Goal: Book appointment/travel/reservation

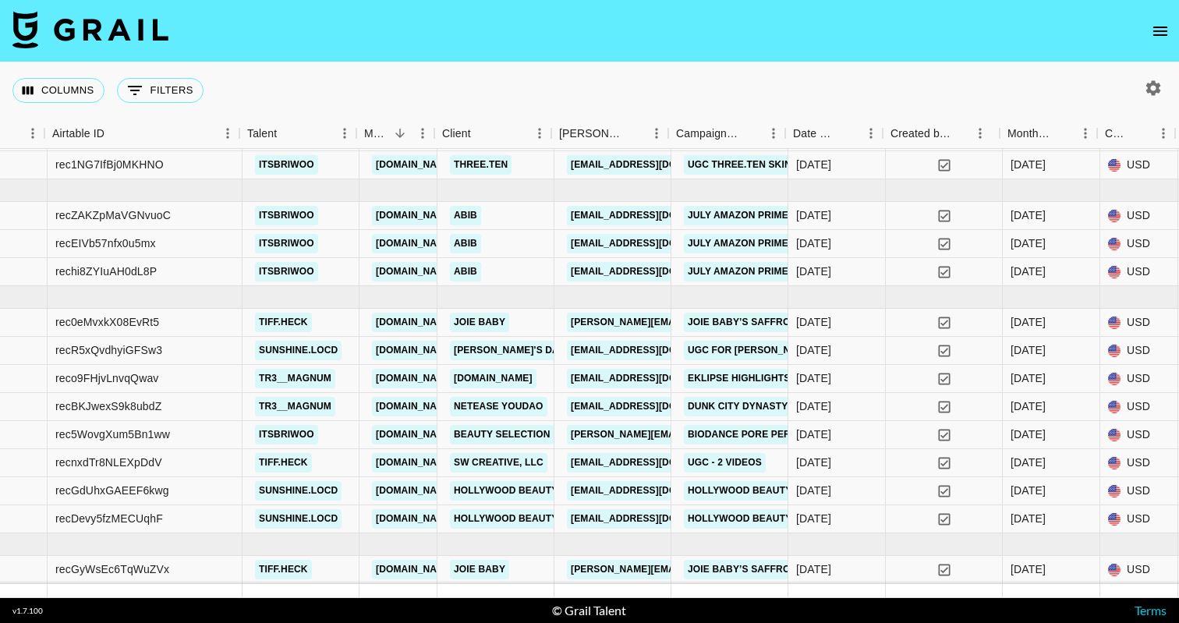
scroll to position [48, 267]
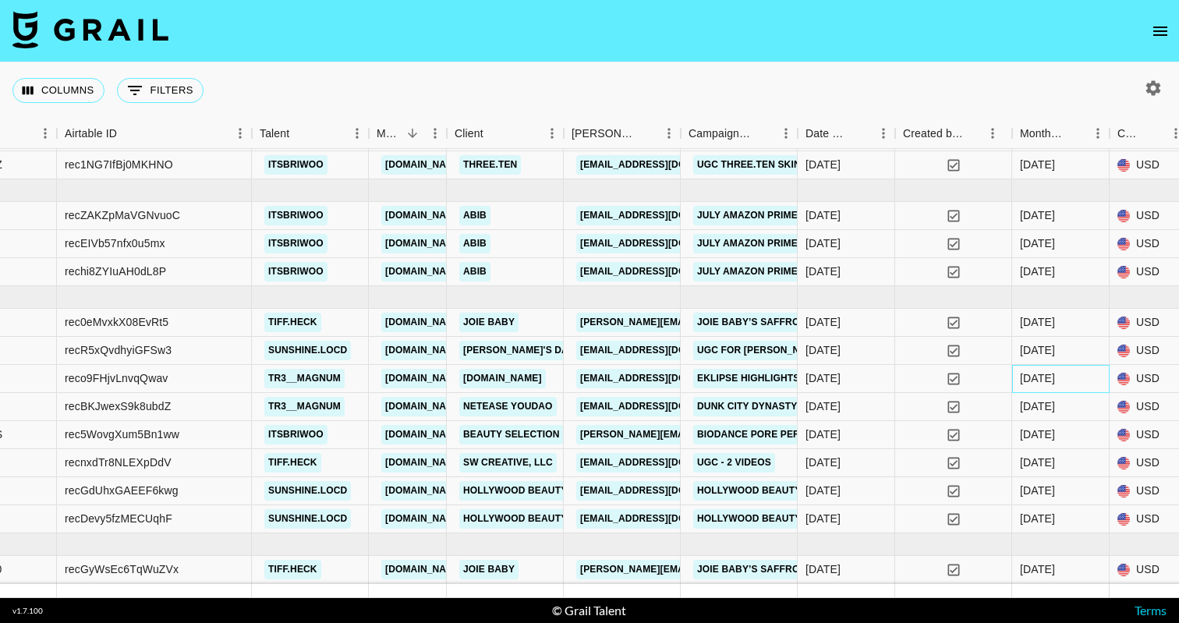
click at [1073, 387] on div "[DATE]" at bounding box center [1060, 379] width 97 height 28
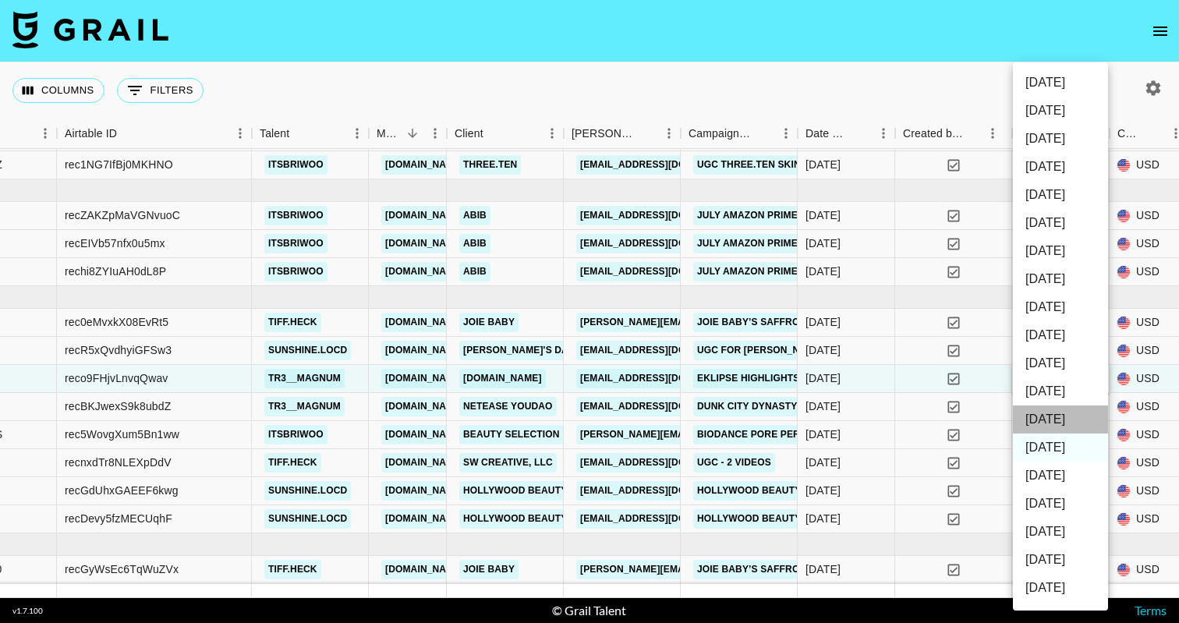
click at [1042, 418] on li "[DATE]" at bounding box center [1060, 419] width 95 height 28
type input "[DATE]"
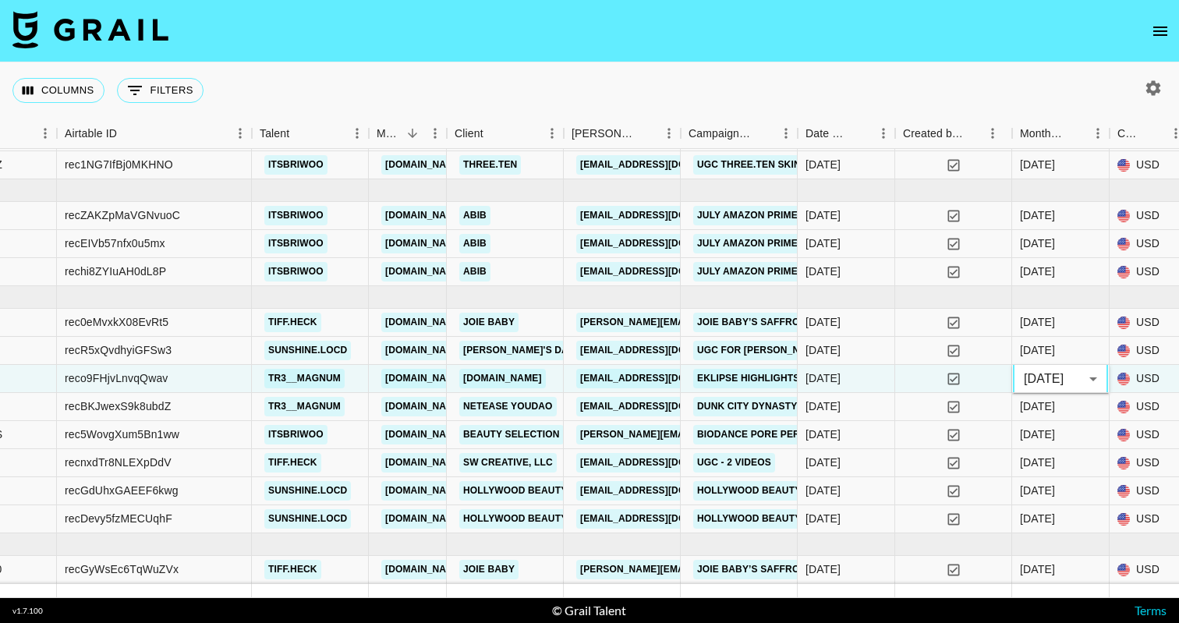
click at [1076, 91] on div "Columns 0 Filters + Booking" at bounding box center [589, 90] width 1179 height 56
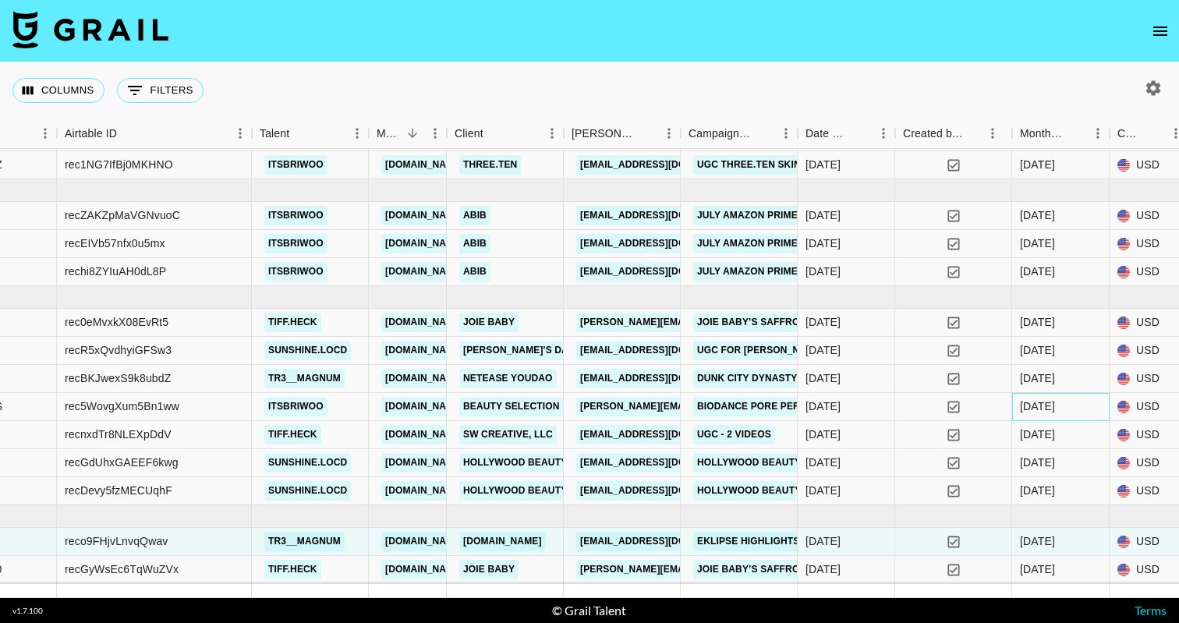
click at [1034, 409] on div "[DATE]" at bounding box center [1037, 406] width 35 height 16
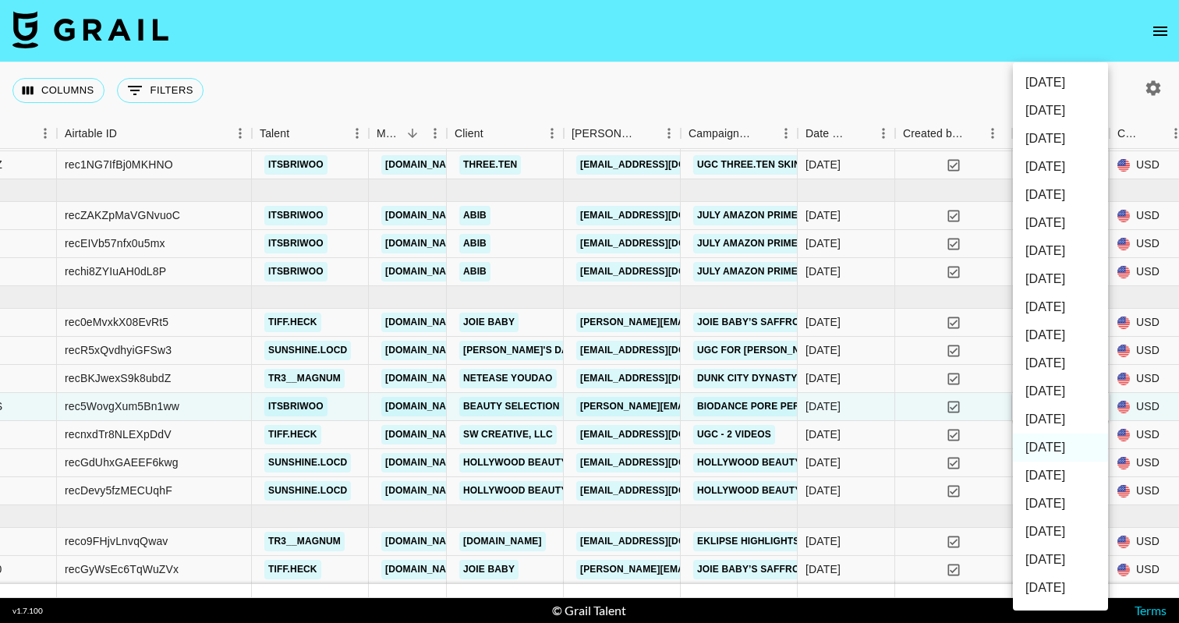
click at [1059, 414] on li "[DATE]" at bounding box center [1060, 419] width 95 height 28
type input "[DATE]"
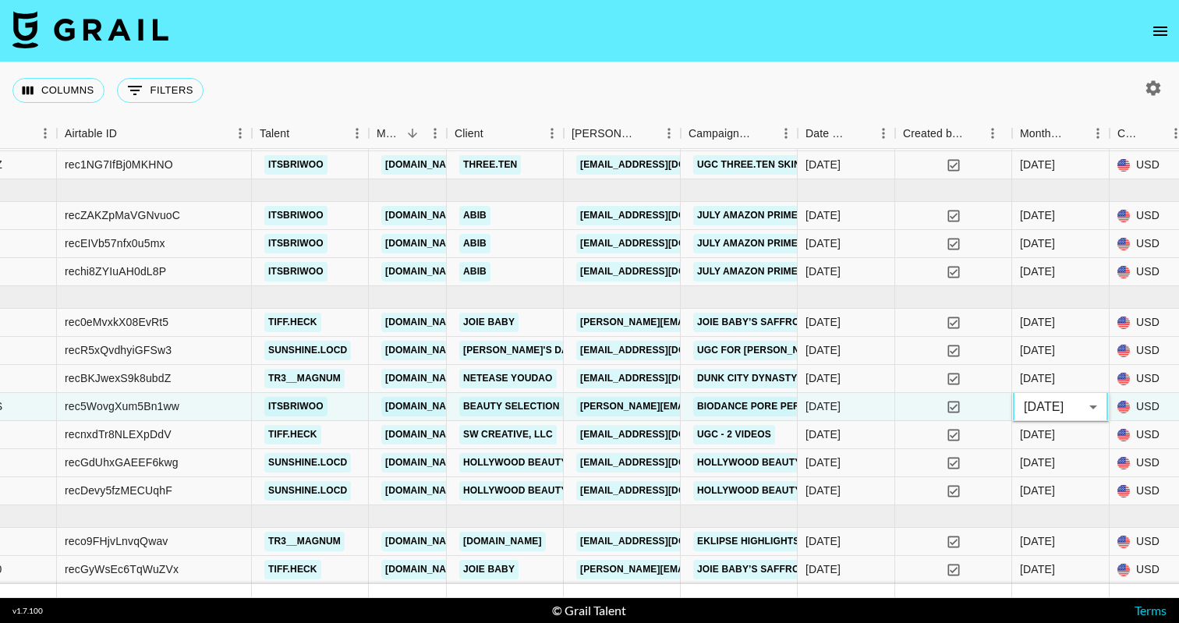
click at [1044, 61] on nav at bounding box center [589, 31] width 1179 height 62
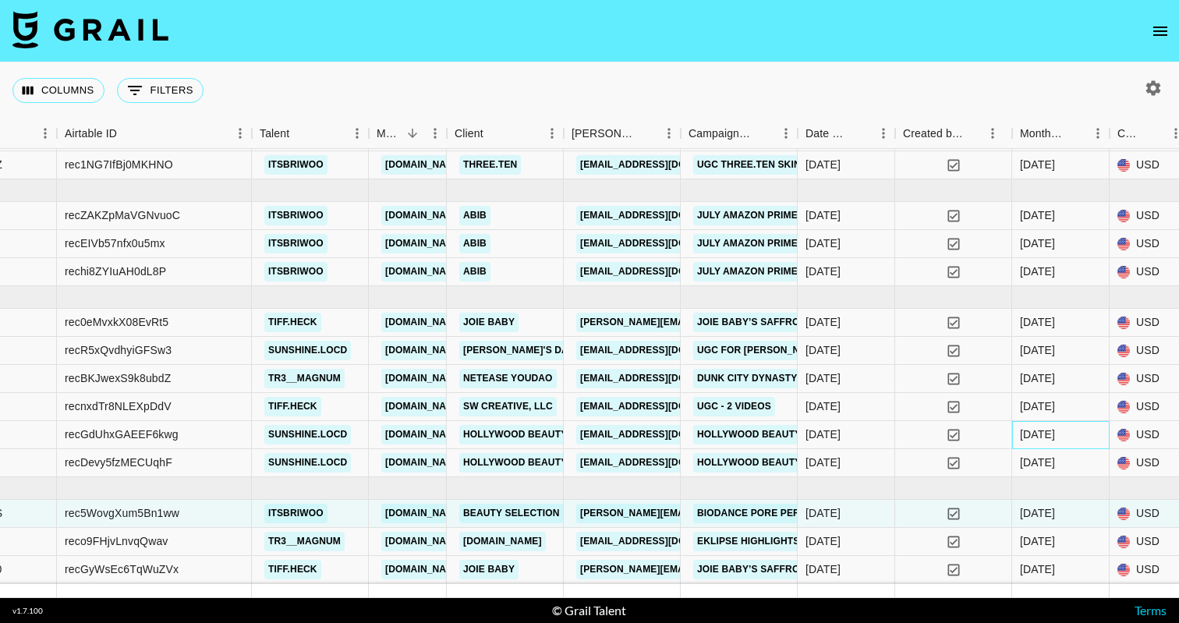
click at [1048, 437] on div "[DATE]" at bounding box center [1037, 434] width 35 height 16
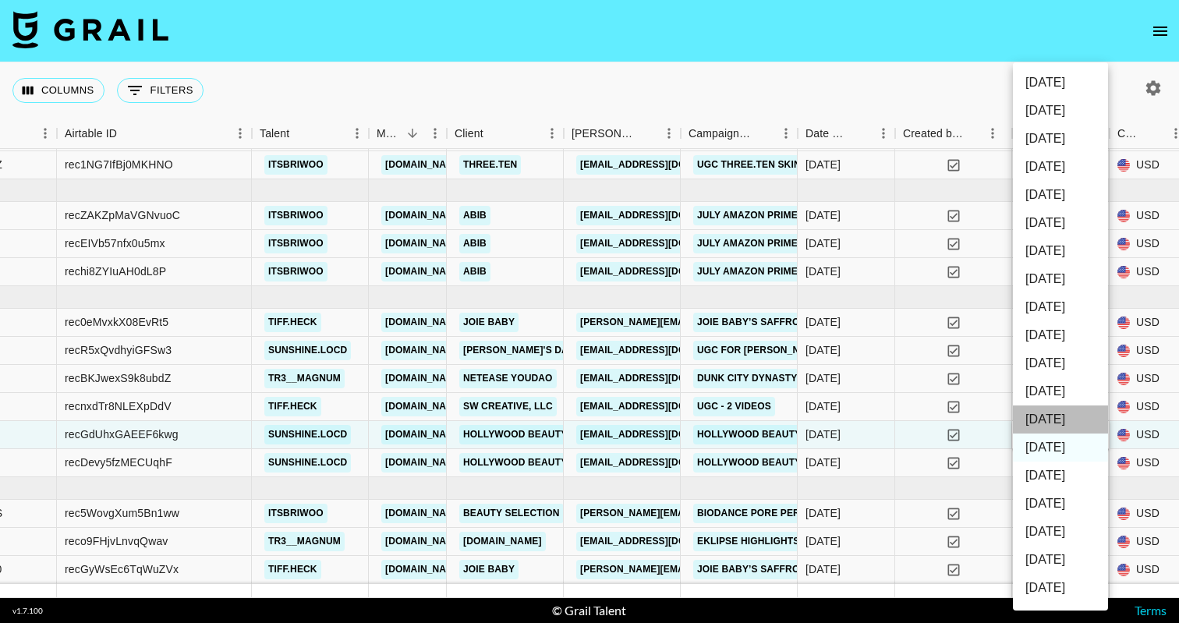
click at [1055, 414] on li "[DATE]" at bounding box center [1060, 419] width 95 height 28
type input "[DATE]"
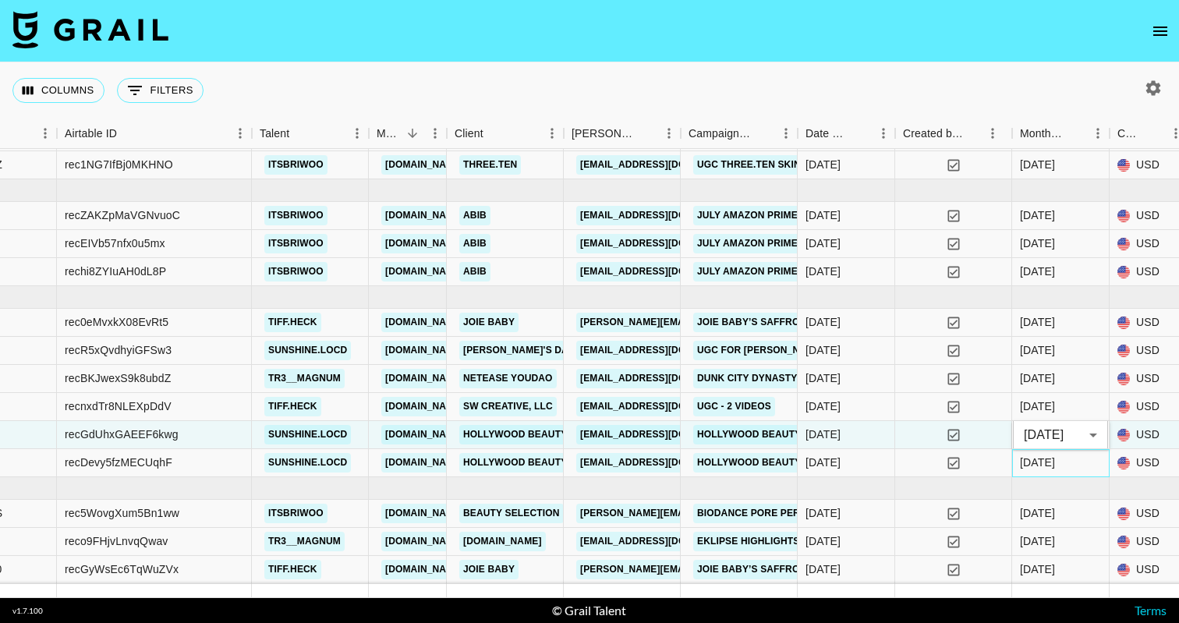
click at [1049, 463] on div "[DATE]" at bounding box center [1037, 462] width 35 height 16
click at [1049, 477] on div at bounding box center [1060, 488] width 97 height 23
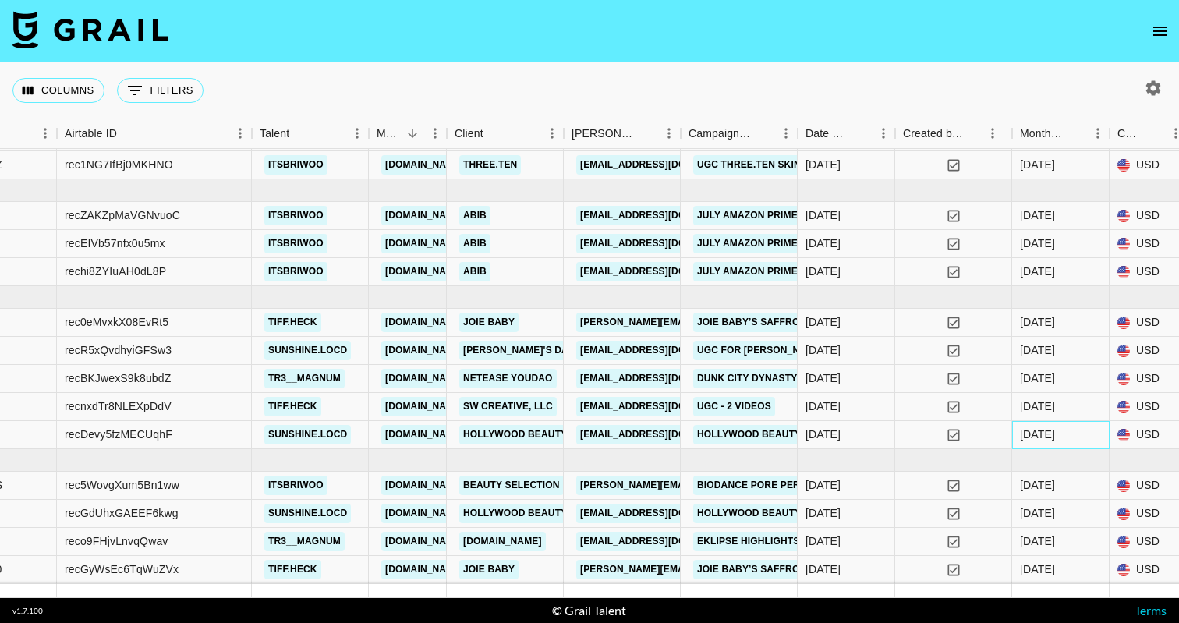
click at [1048, 432] on div "[DATE]" at bounding box center [1037, 434] width 35 height 16
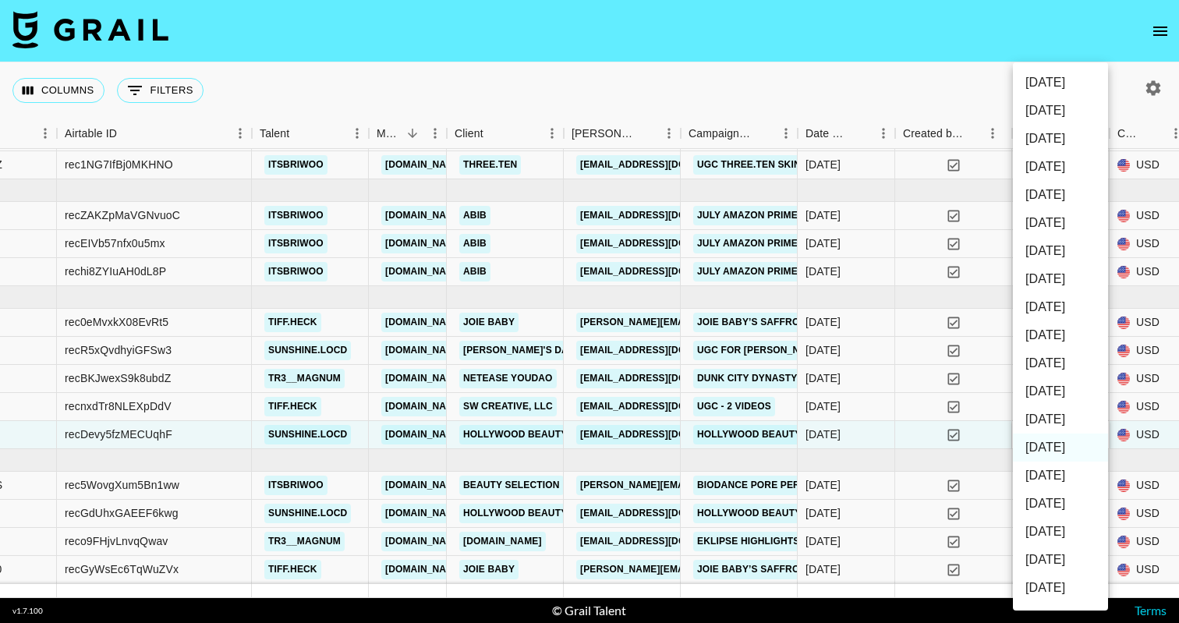
click at [1041, 422] on li "[DATE]" at bounding box center [1060, 419] width 95 height 28
type input "[DATE]"
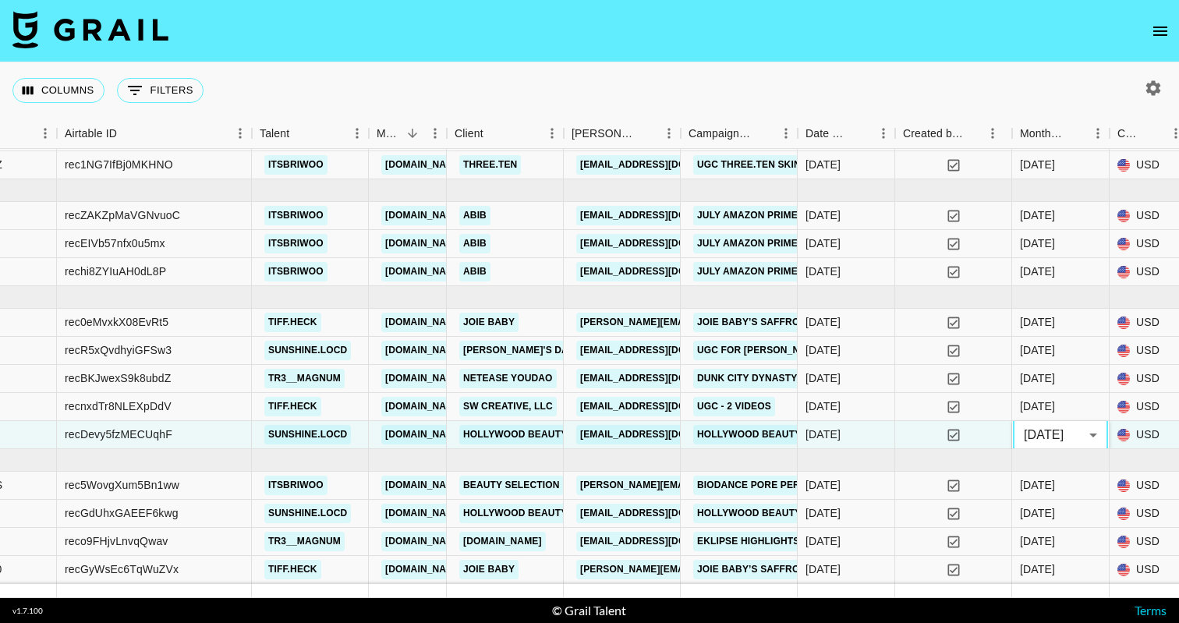
click at [1058, 87] on div "Columns 0 Filters + Booking" at bounding box center [589, 90] width 1179 height 56
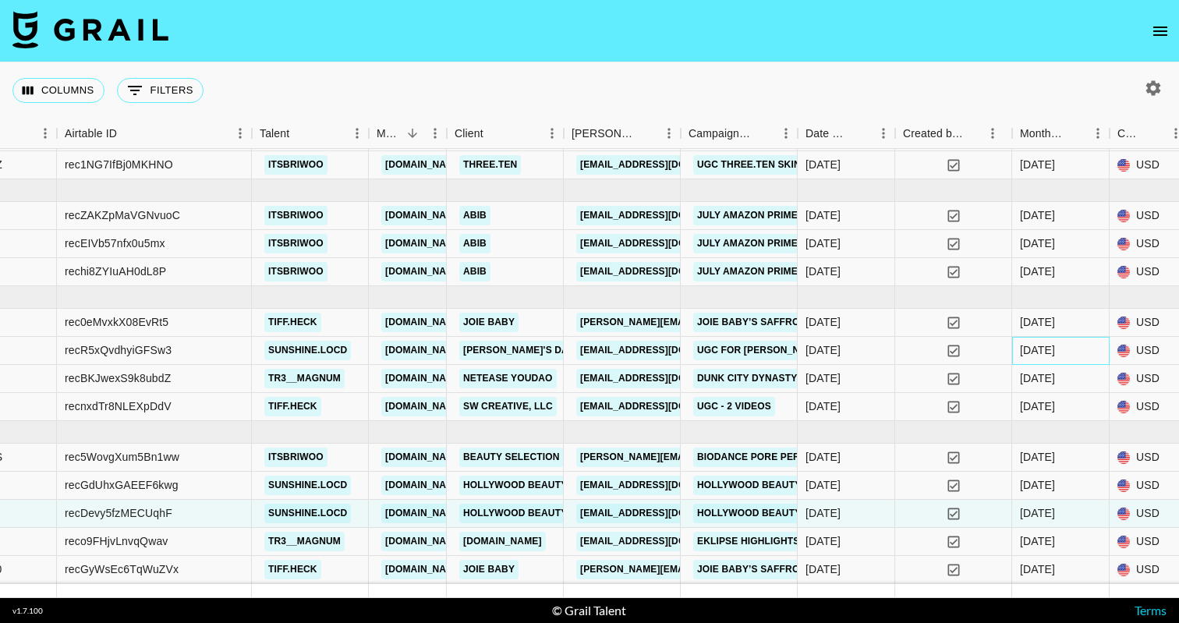
click at [1054, 359] on div "[DATE]" at bounding box center [1060, 351] width 97 height 28
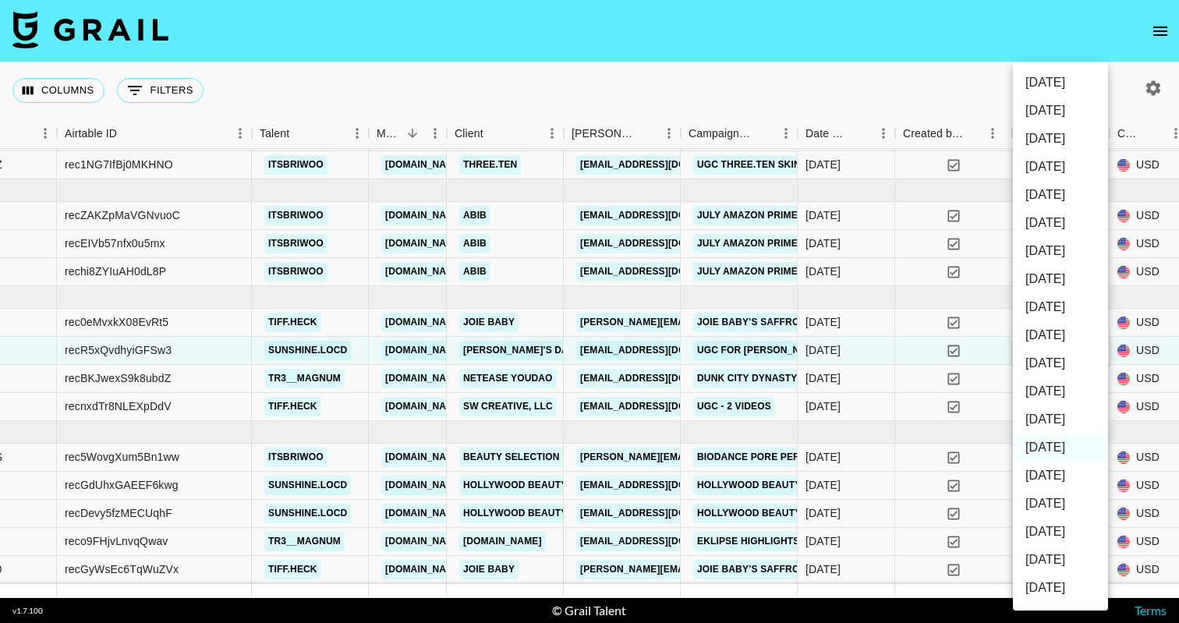
click at [1054, 422] on li "[DATE]" at bounding box center [1060, 419] width 95 height 28
type input "[DATE]"
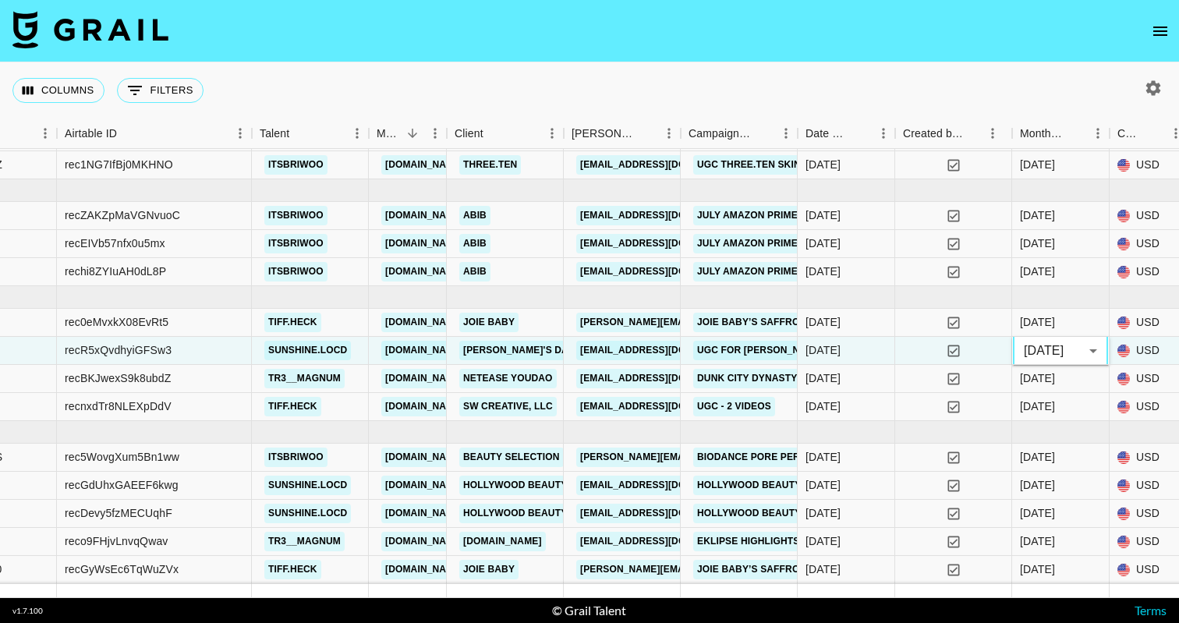
click at [1027, 67] on div "Columns 0 Filters + Booking" at bounding box center [589, 90] width 1179 height 56
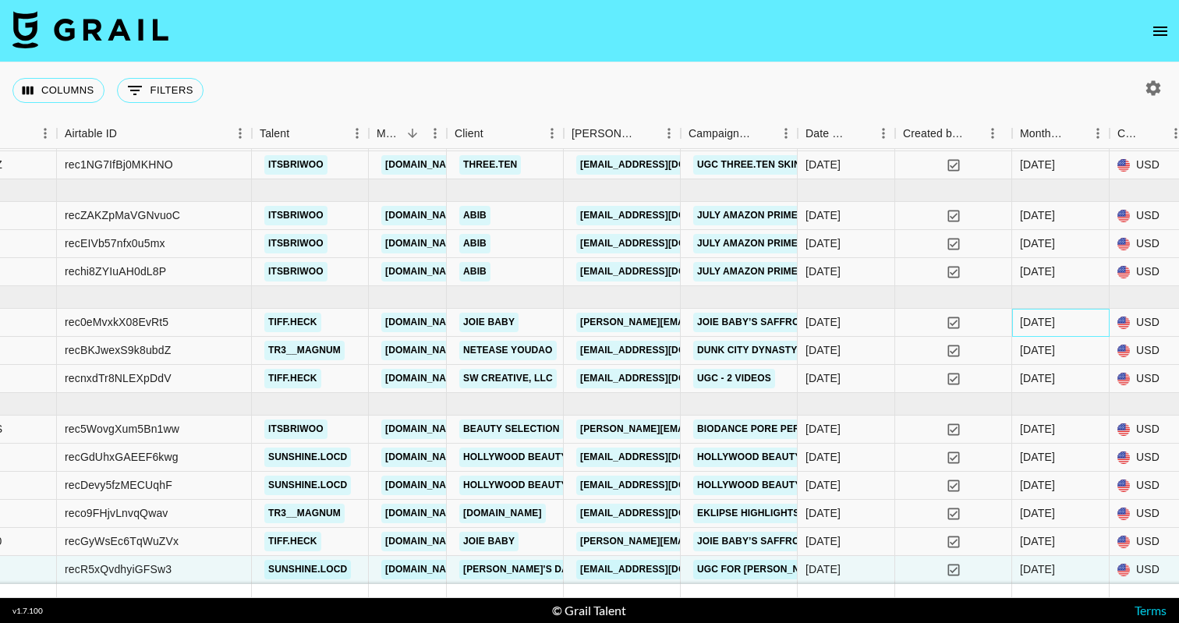
click at [1037, 327] on div "[DATE]" at bounding box center [1037, 322] width 35 height 16
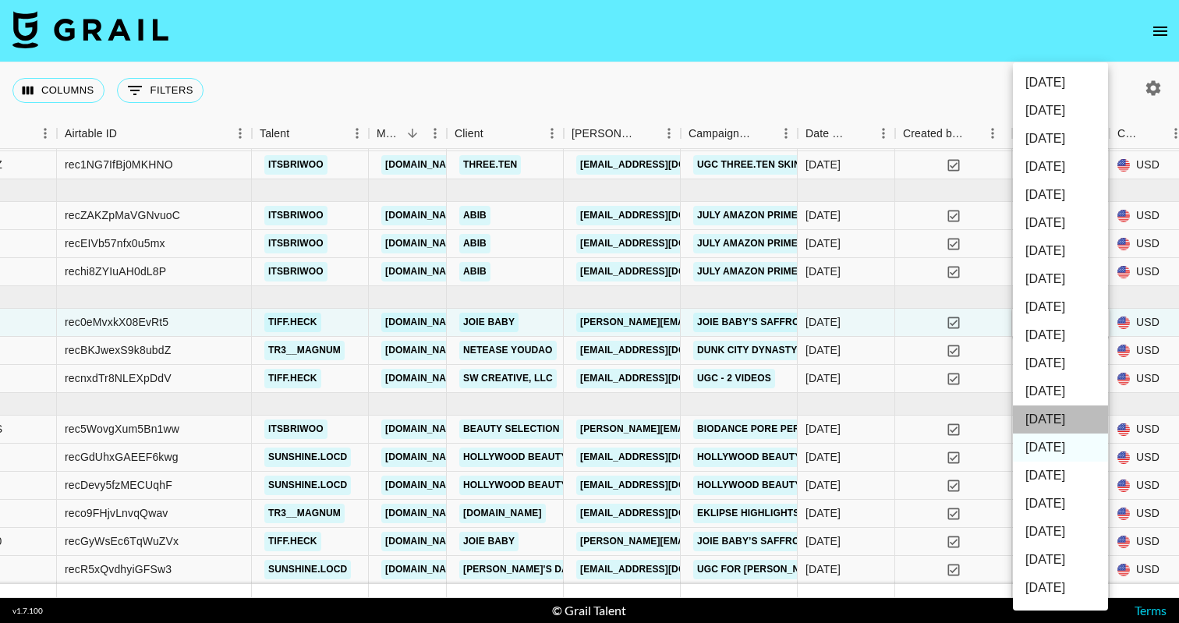
click at [1061, 412] on li "[DATE]" at bounding box center [1060, 419] width 95 height 28
type input "[DATE]"
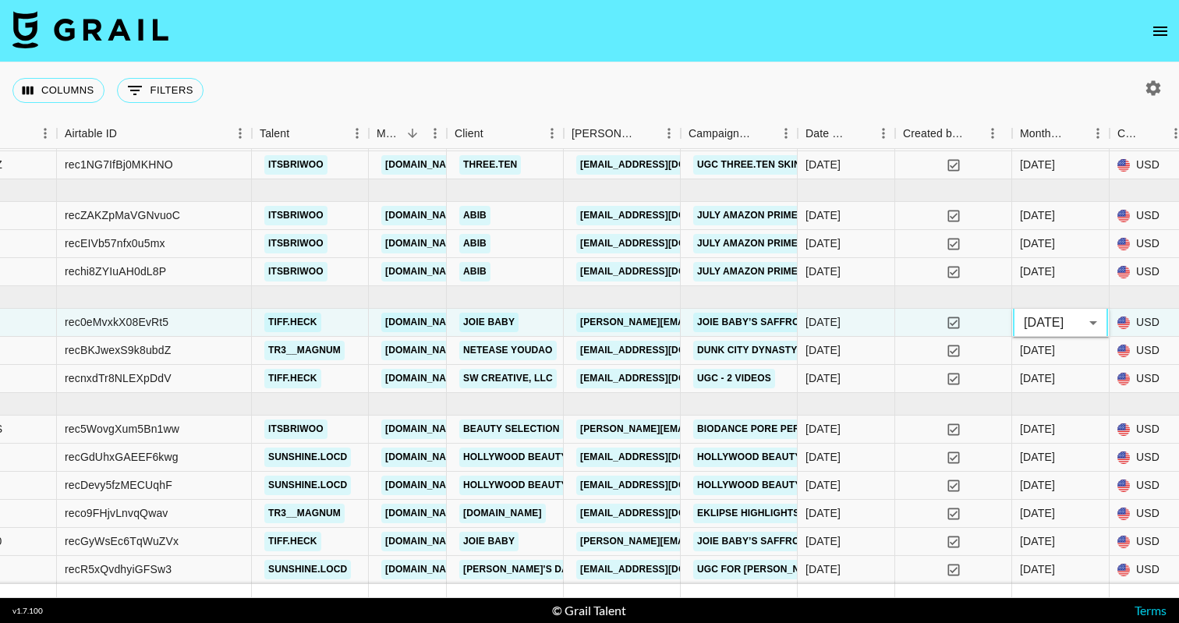
click at [1022, 101] on div "Columns 0 Filters + Booking" at bounding box center [589, 90] width 1179 height 56
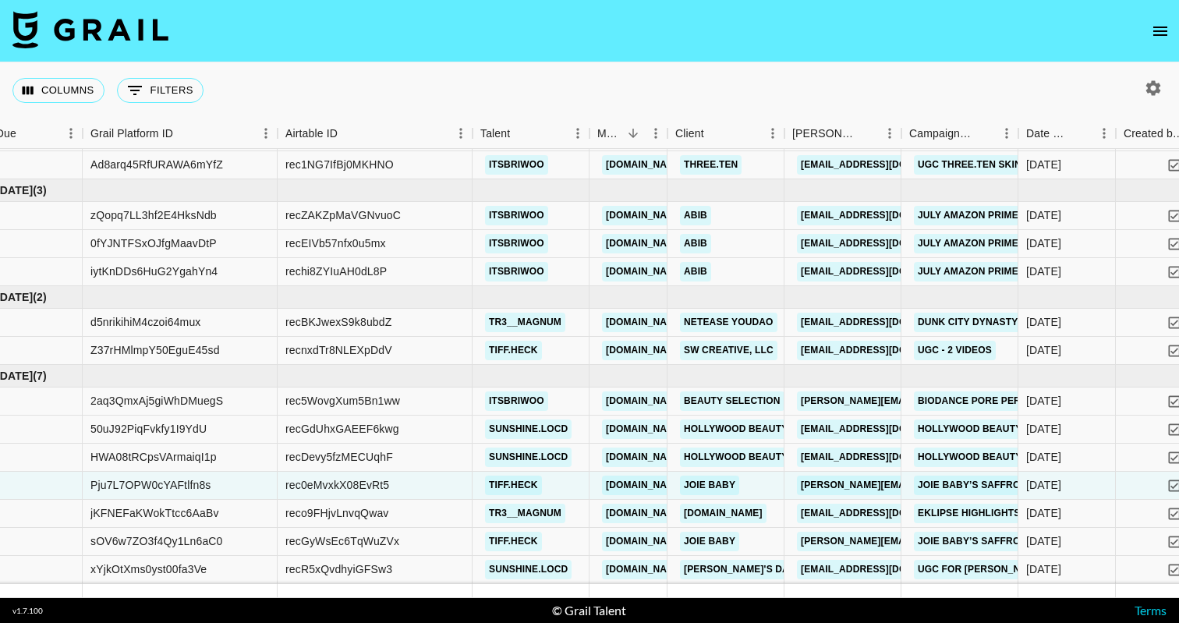
scroll to position [0, 0]
